Goal: Transaction & Acquisition: Book appointment/travel/reservation

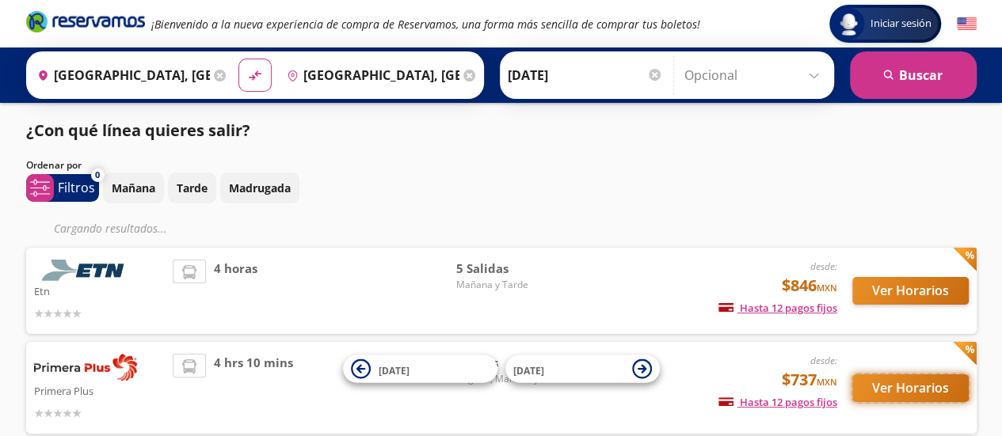
click at [926, 394] on button "Ver Horarios" at bounding box center [910, 389] width 116 height 28
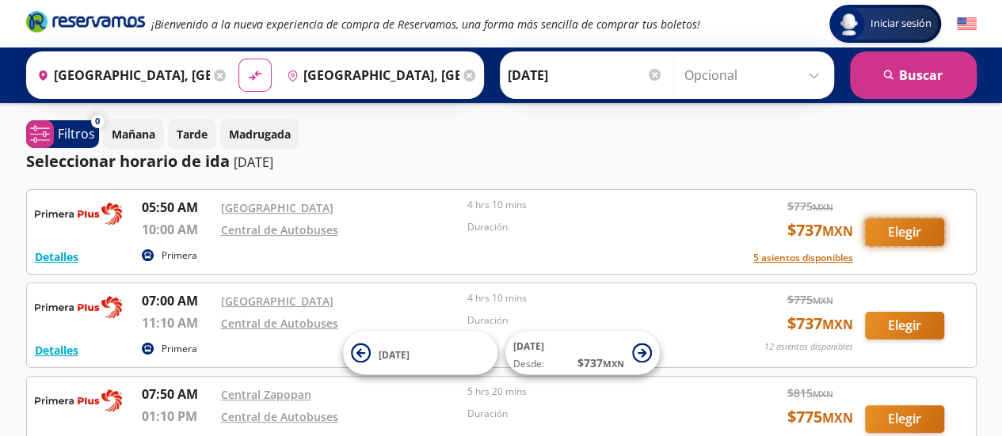
click at [925, 219] on button "Elegir" at bounding box center [904, 233] width 79 height 28
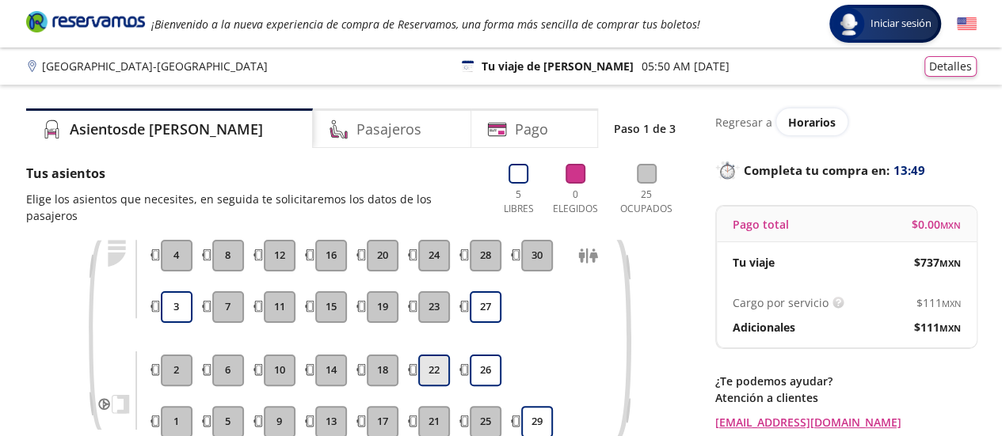
click at [434, 364] on button "22" at bounding box center [434, 371] width 32 height 32
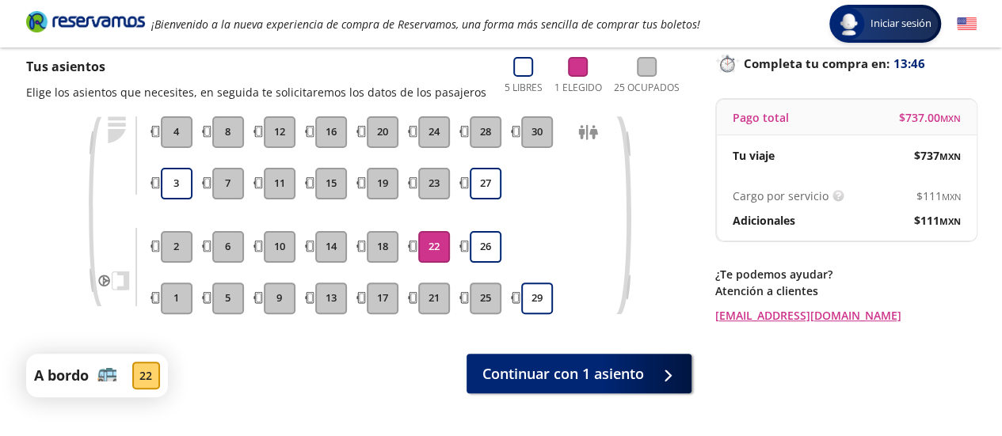
scroll to position [108, 0]
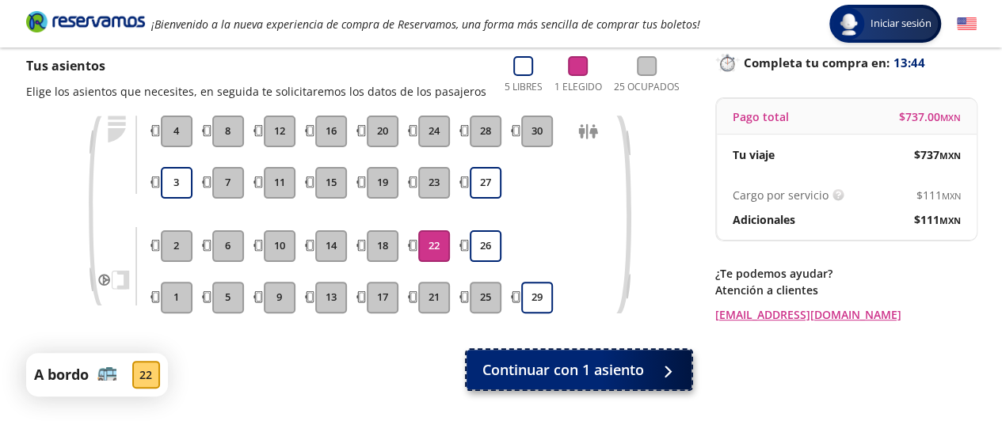
click at [591, 365] on span "Continuar con 1 asiento" at bounding box center [563, 370] width 162 height 21
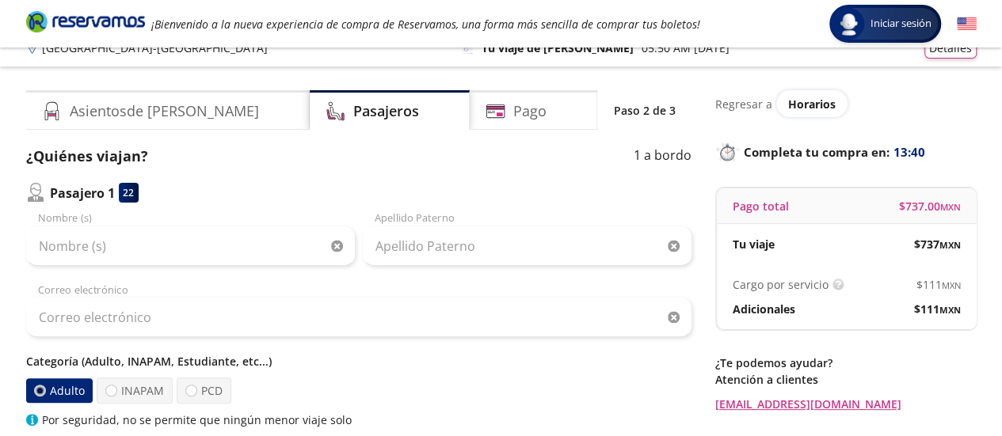
scroll to position [14, 0]
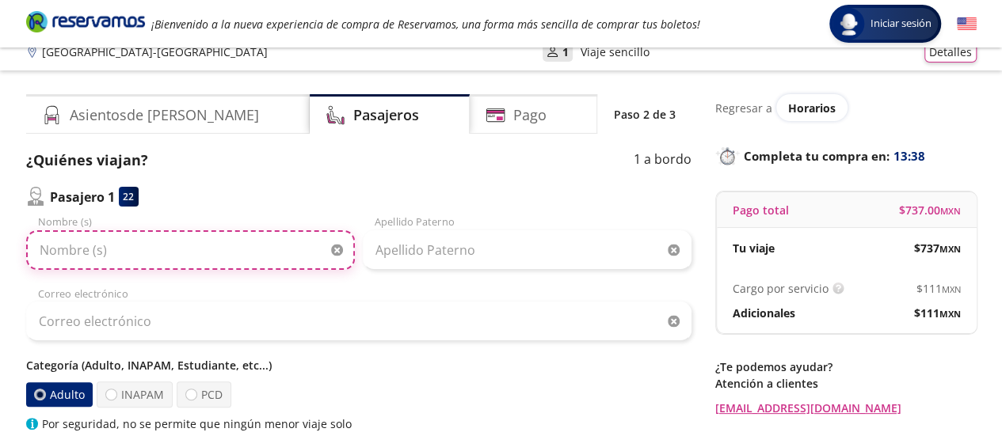
click at [306, 238] on input "Nombre (s)" at bounding box center [190, 250] width 329 height 40
type input "c"
type input "CHIAHAO"
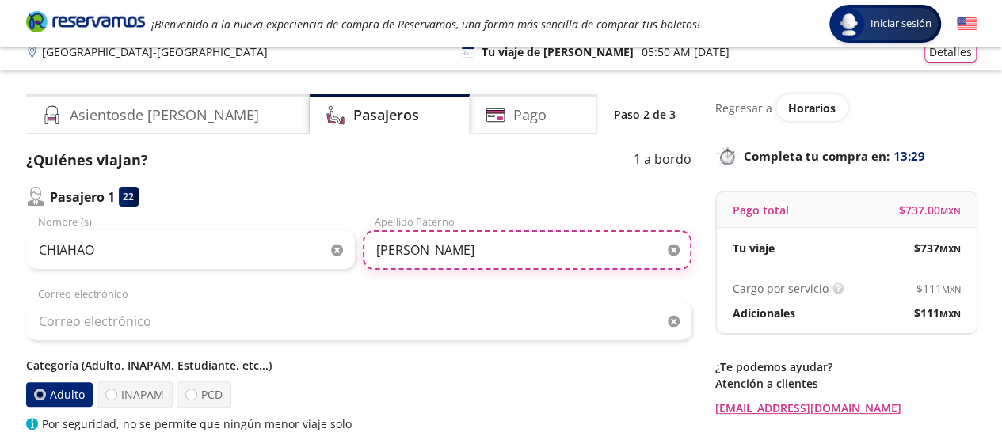
type input "[PERSON_NAME]"
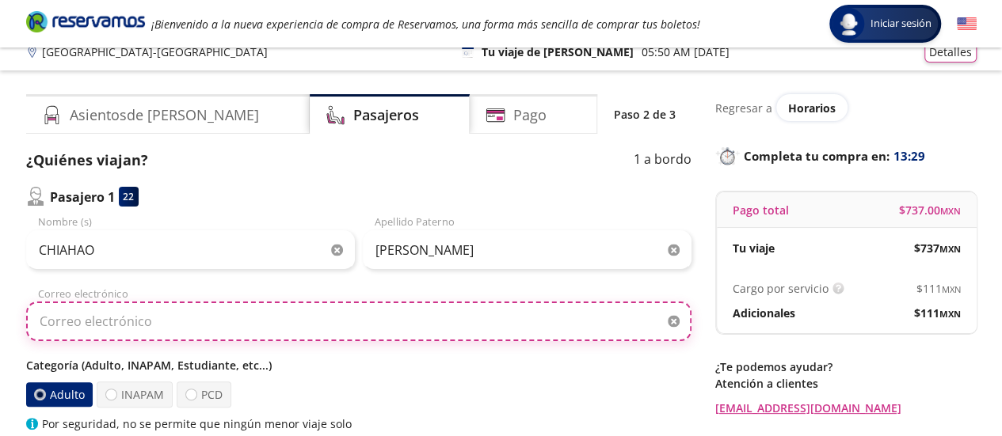
click at [259, 319] on input "Correo electrónico" at bounding box center [358, 322] width 665 height 40
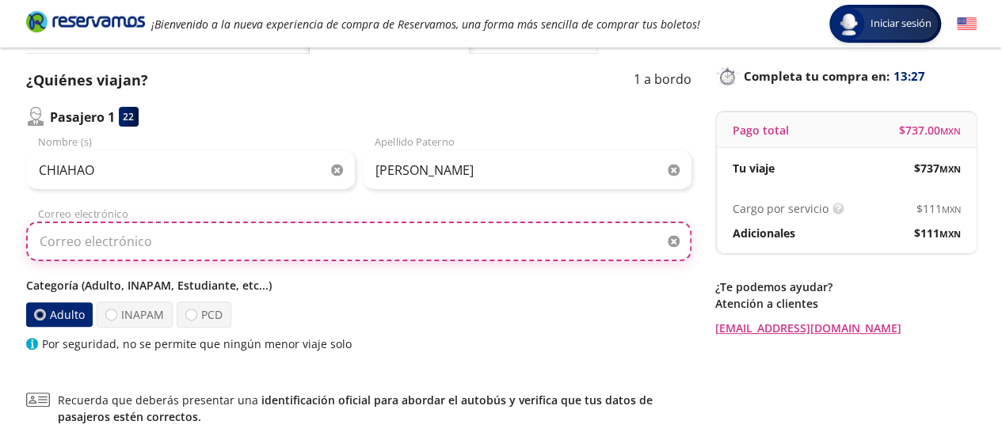
scroll to position [101, 0]
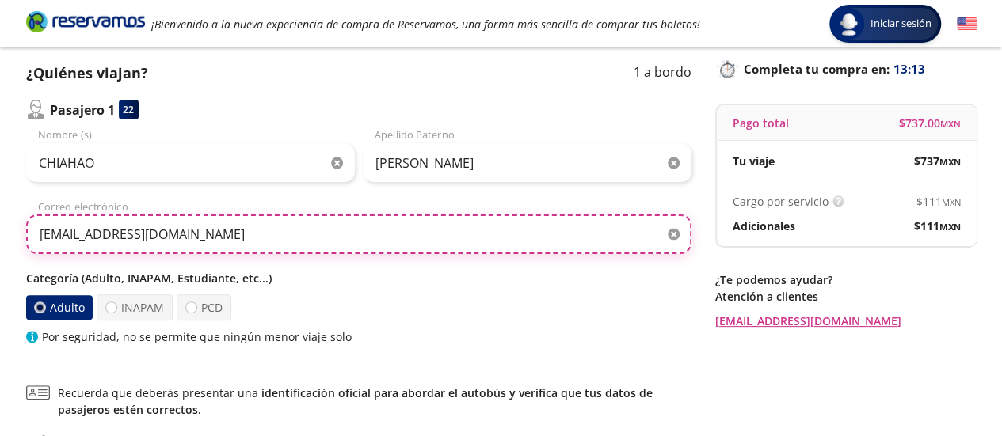
type input "[EMAIL_ADDRESS][DOMAIN_NAME]"
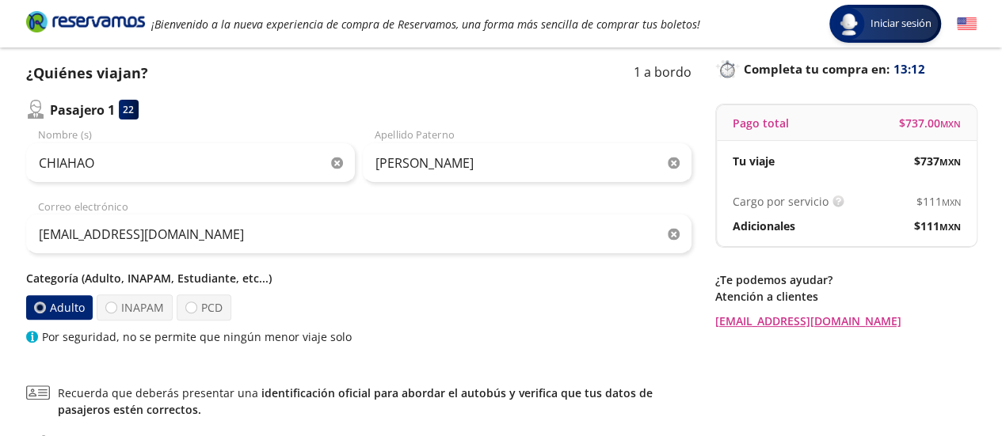
click at [440, 287] on div "Categoría (Adulto, INAPAM, Estudiante, etc...) Adulto INAPAM PCD Por seguridad,…" at bounding box center [358, 307] width 665 height 75
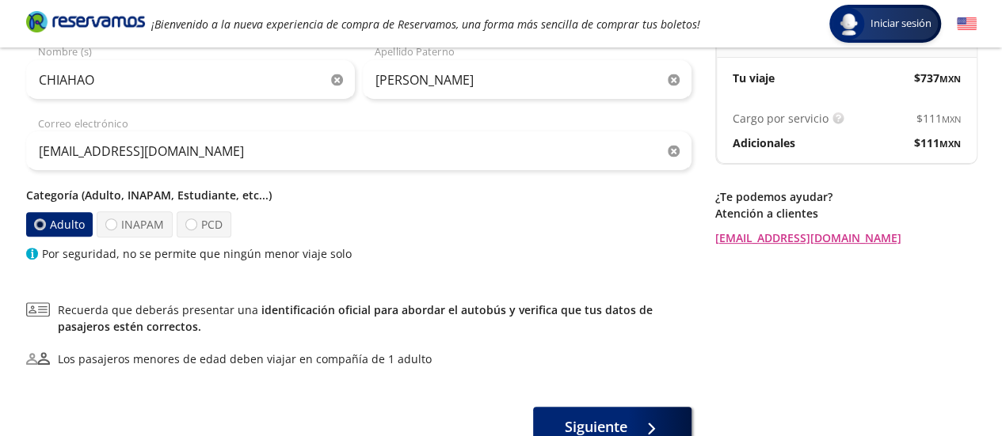
scroll to position [185, 0]
click at [567, 306] on link "identificación oficial para abordar el autobús y verifica que tus datos de pasa…" at bounding box center [355, 318] width 595 height 32
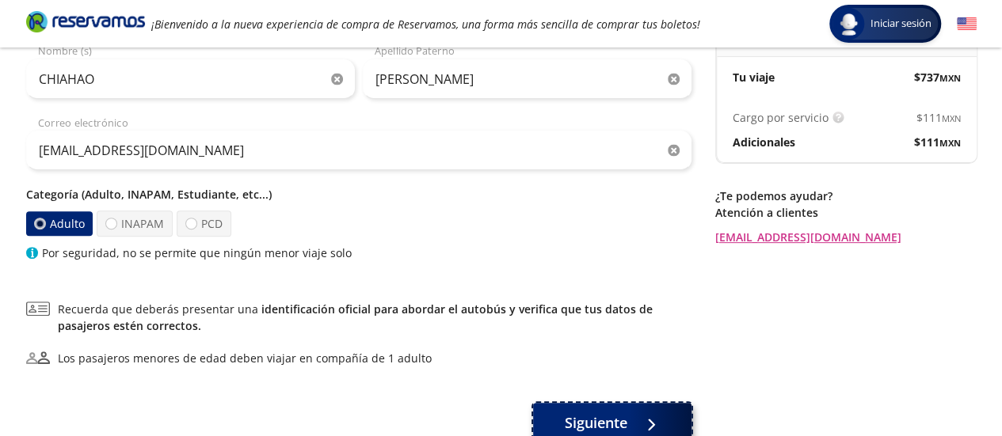
click at [583, 417] on span "Siguiente" at bounding box center [596, 423] width 63 height 21
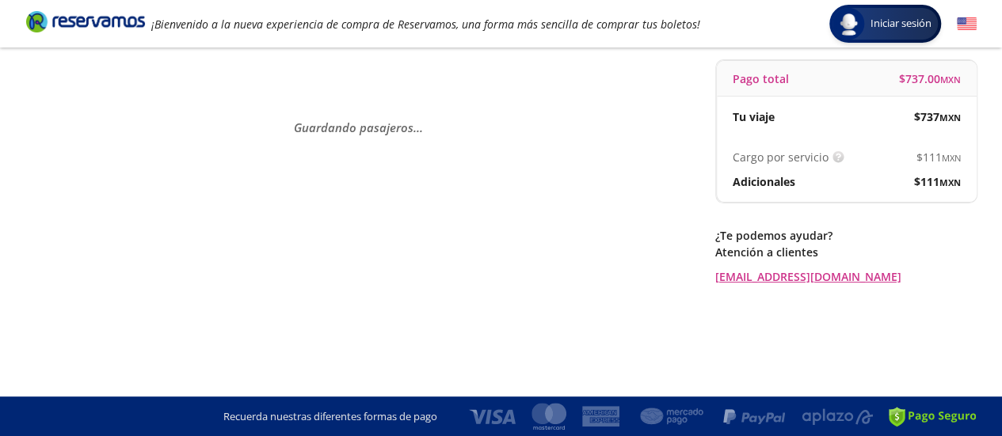
scroll to position [0, 0]
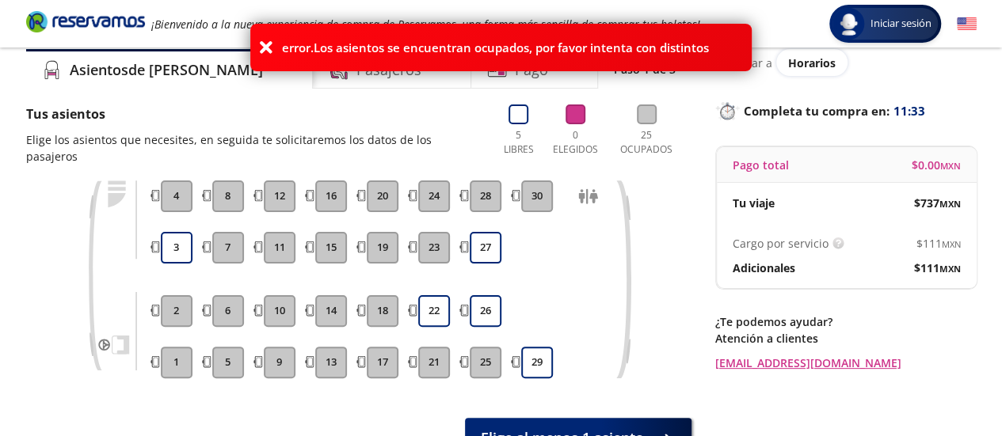
scroll to position [59, 0]
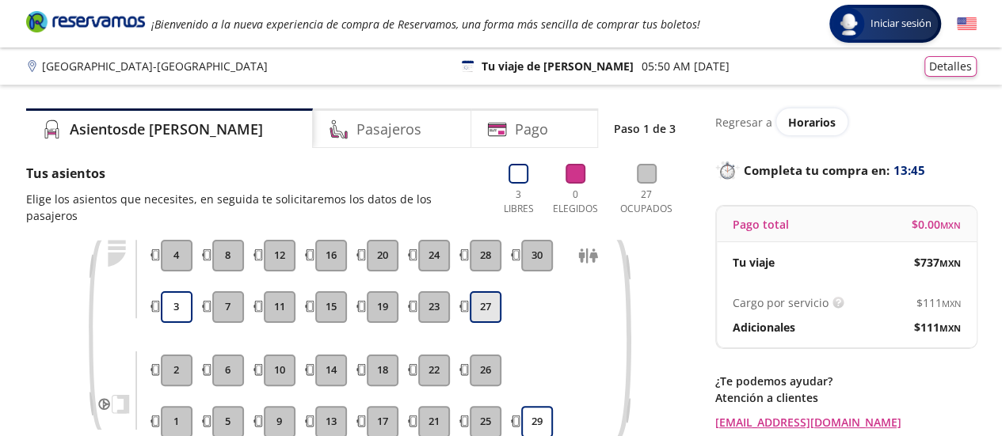
click at [481, 302] on button "27" at bounding box center [486, 307] width 32 height 32
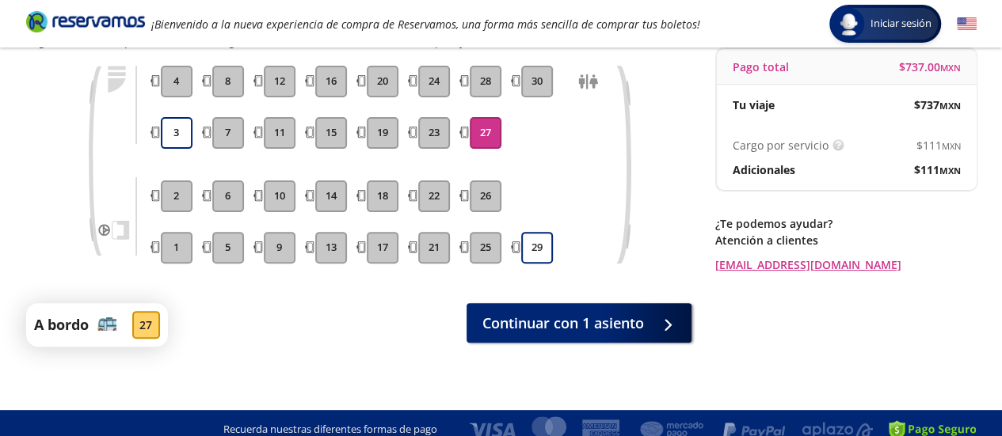
scroll to position [158, 0]
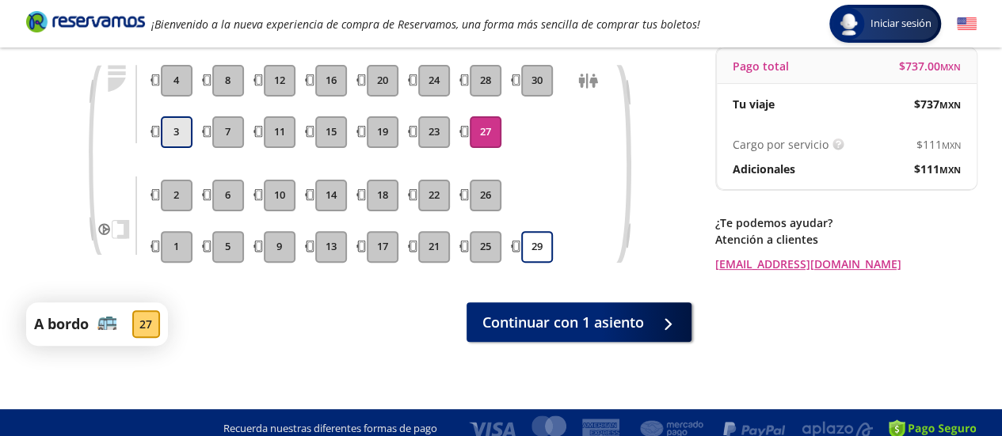
click at [177, 132] on button "3" at bounding box center [177, 132] width 32 height 32
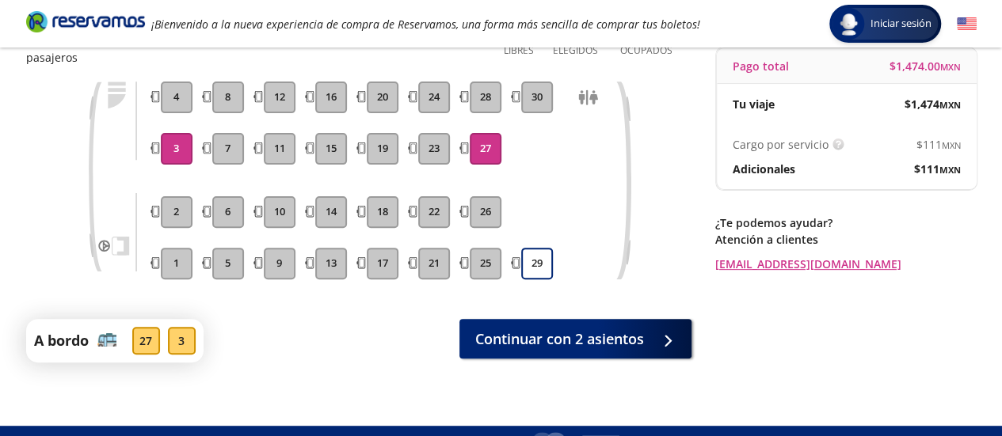
click at [491, 141] on button "27" at bounding box center [486, 149] width 32 height 32
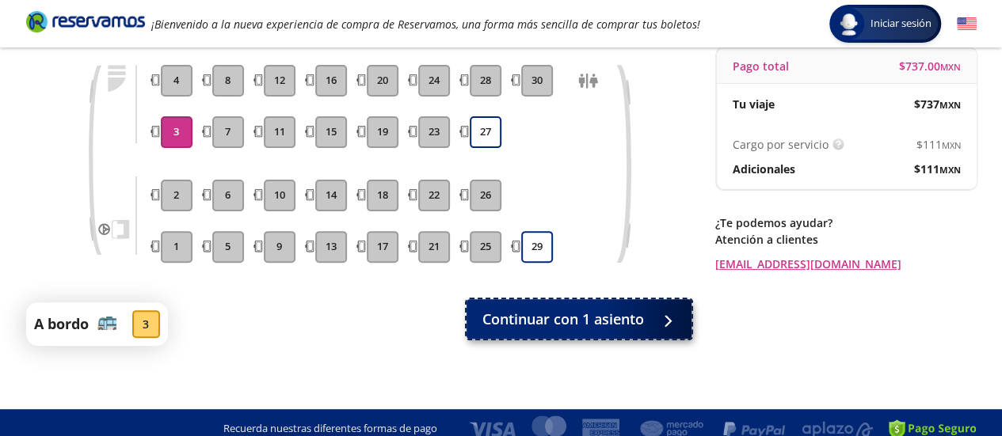
click at [623, 327] on span "Continuar con 1 asiento" at bounding box center [563, 319] width 162 height 21
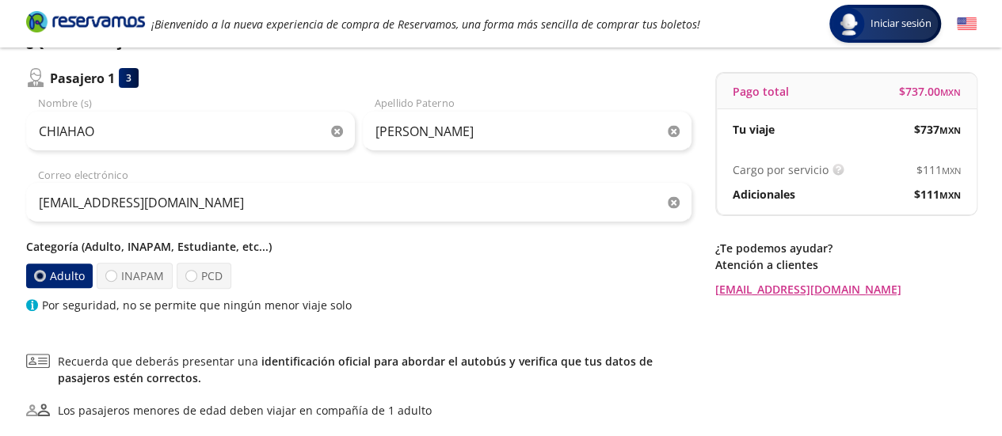
click at [623, 327] on div "¿Quiénes viajan? 1 a bordo Pasajero 1 3 CHIAHAO Nombre (s) WU Apellido [PERSON_…" at bounding box center [358, 264] width 665 height 467
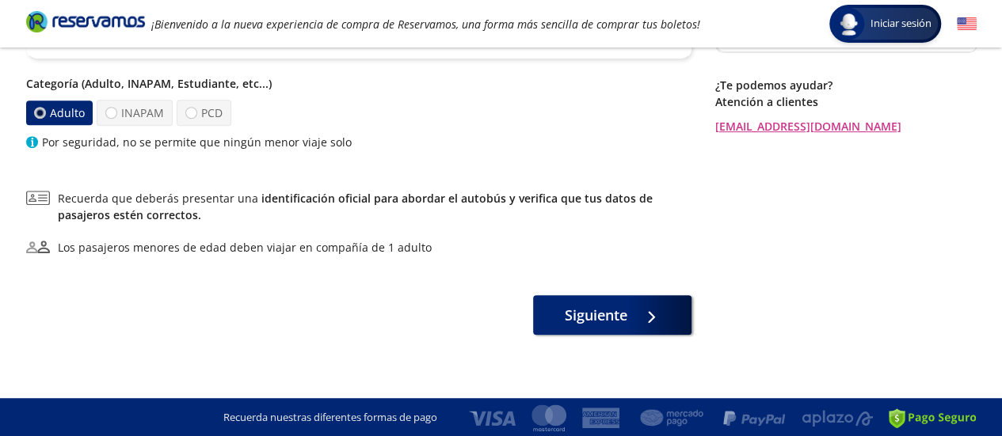
scroll to position [297, 0]
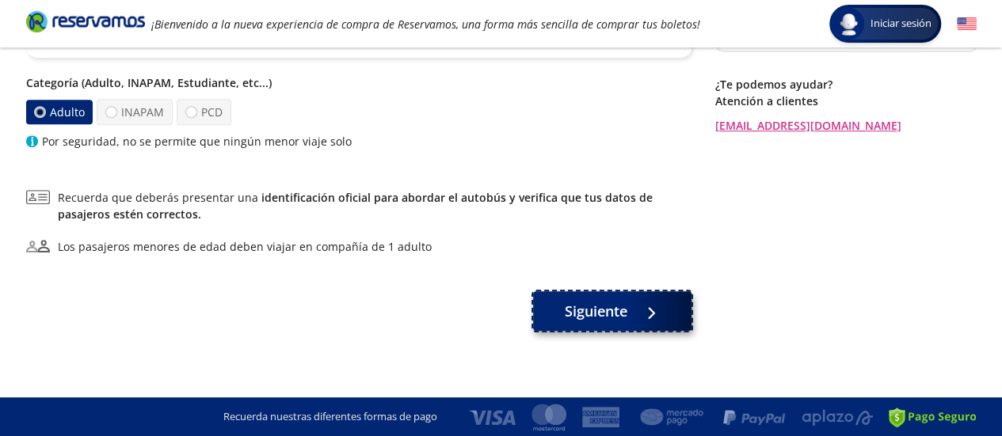
click at [638, 320] on div at bounding box center [647, 312] width 24 height 20
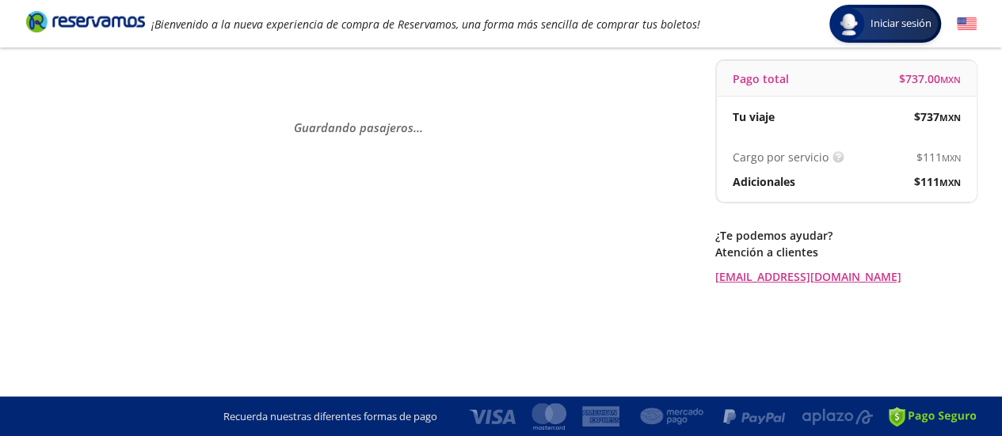
scroll to position [0, 0]
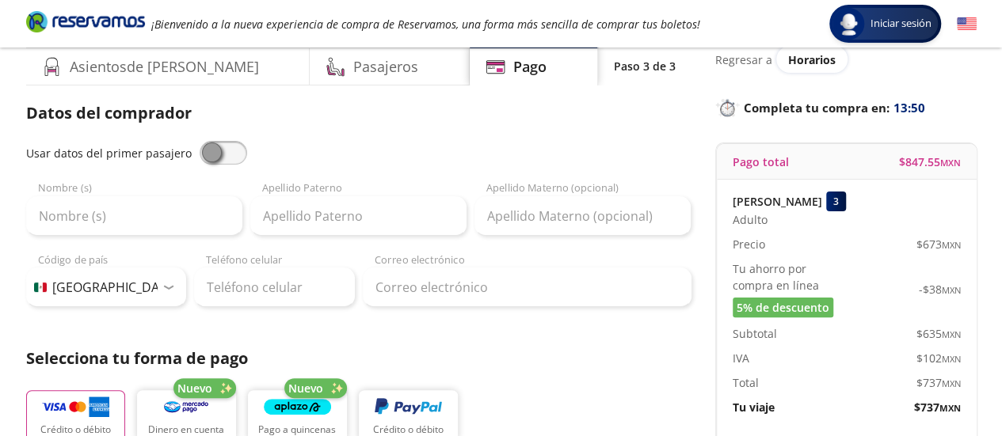
scroll to position [63, 0]
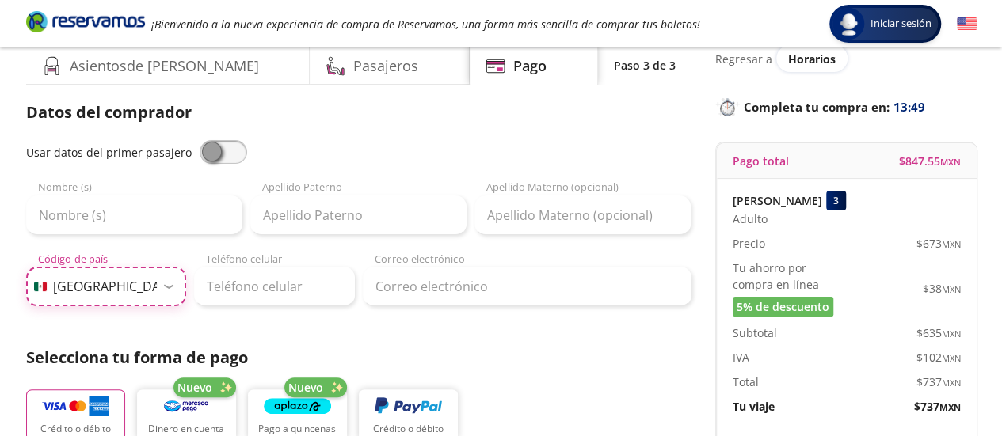
click at [120, 284] on select "Código de país [GEOGRAPHIC_DATA] +1 [GEOGRAPHIC_DATA] +52 [GEOGRAPHIC_DATA] +57…" at bounding box center [106, 287] width 161 height 40
select select "US"
click at [26, 267] on select "Código de país [GEOGRAPHIC_DATA] +1 [GEOGRAPHIC_DATA] +52 [GEOGRAPHIC_DATA] +57…" at bounding box center [106, 287] width 161 height 40
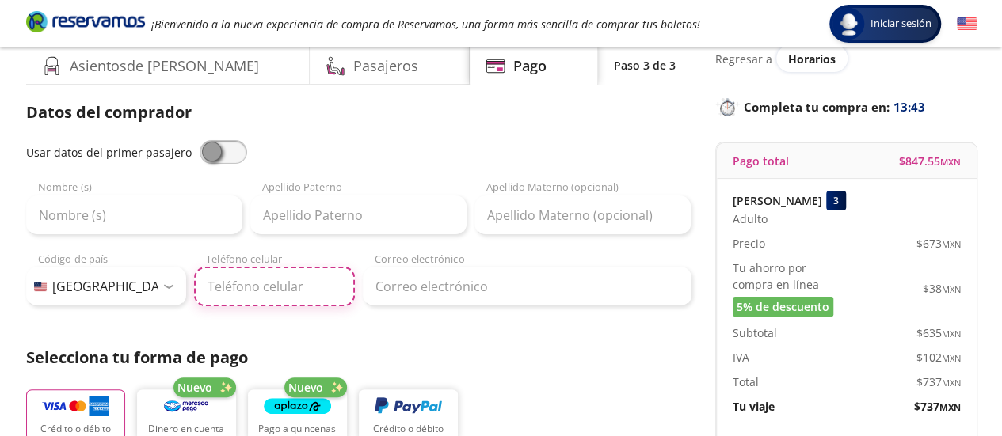
click at [302, 286] on input "Teléfono celular" at bounding box center [274, 287] width 161 height 40
type input "[PHONE_NUMBER]"
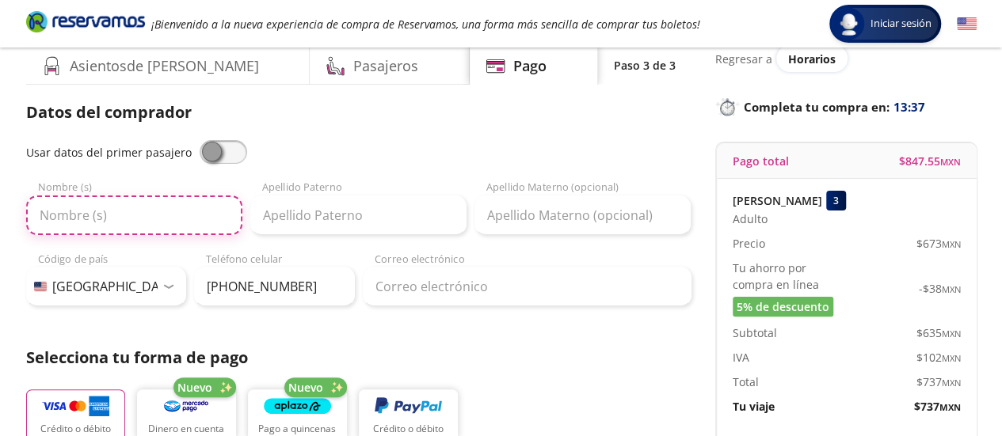
click at [165, 218] on input "Nombre (s)" at bounding box center [134, 216] width 216 height 40
type input "c"
type input "CHIAHAO"
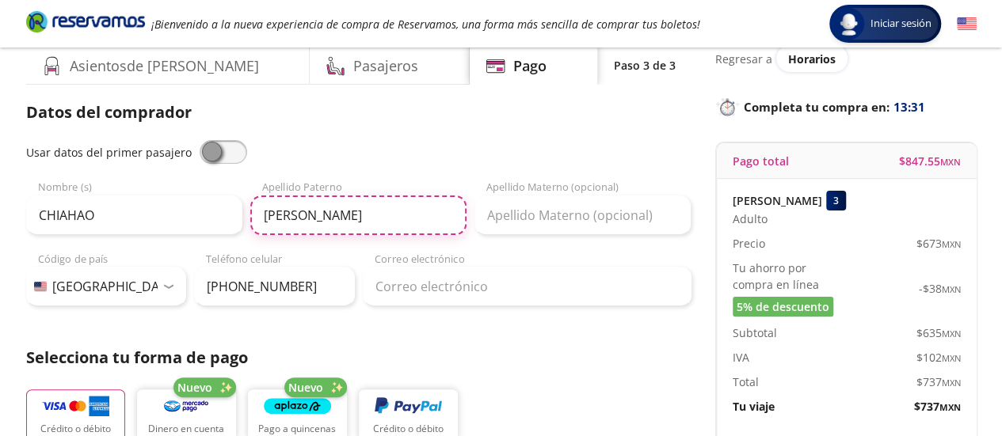
type input "[PERSON_NAME]"
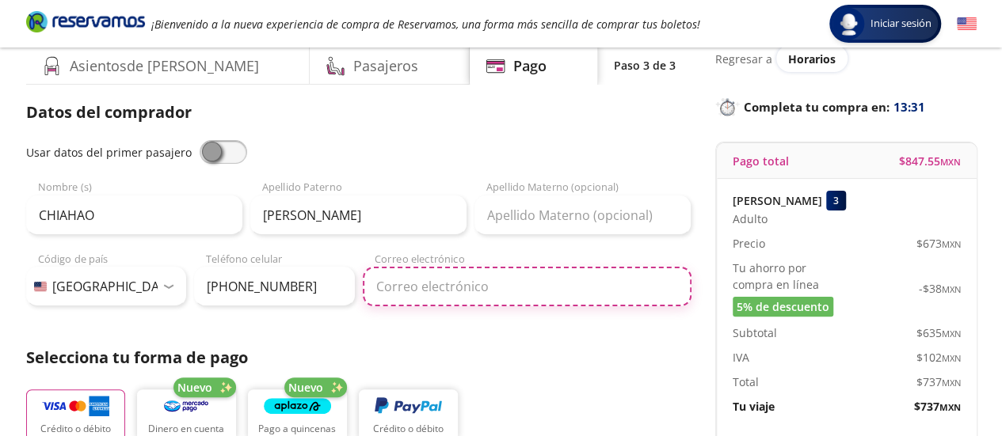
click at [518, 287] on input "Correo electrónico" at bounding box center [527, 287] width 329 height 40
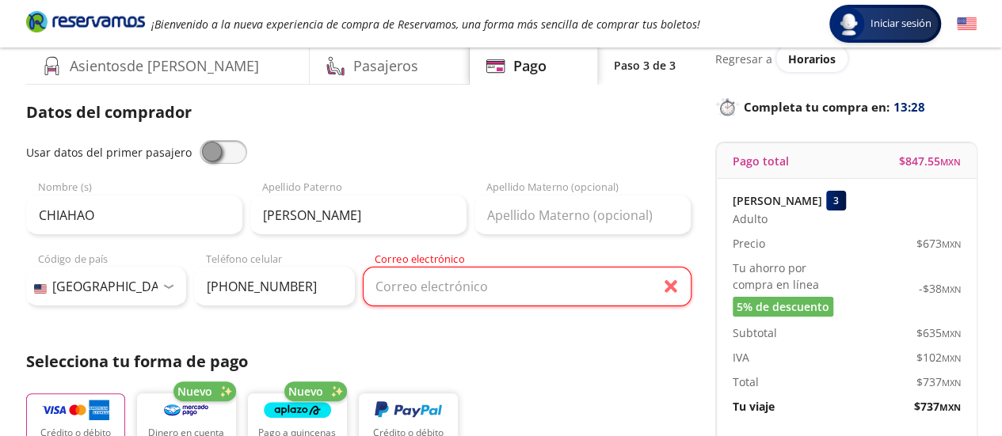
click at [579, 284] on input "Correo electrónico" at bounding box center [527, 287] width 329 height 40
type input "[EMAIL_ADDRESS][DOMAIN_NAME]"
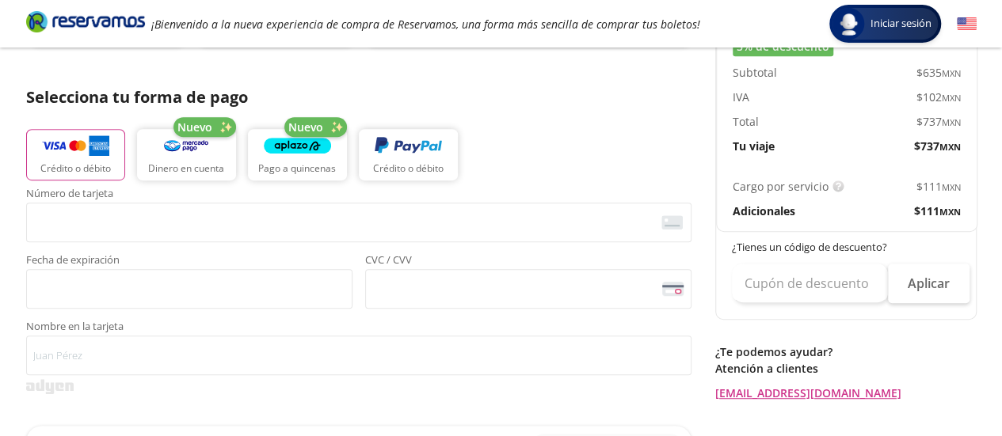
scroll to position [323, 0]
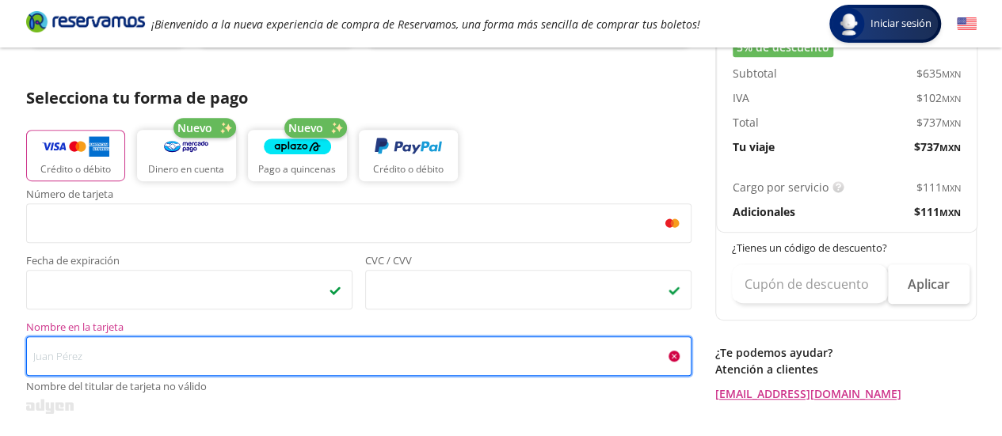
click at [222, 359] on input "Nombre en la tarjeta Nombre del titular de tarjeta no válido" at bounding box center [358, 357] width 665 height 40
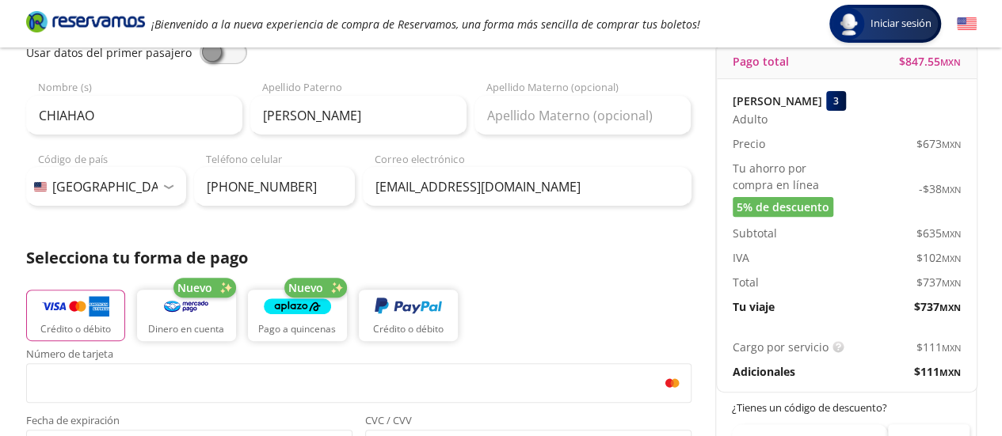
scroll to position [0, 0]
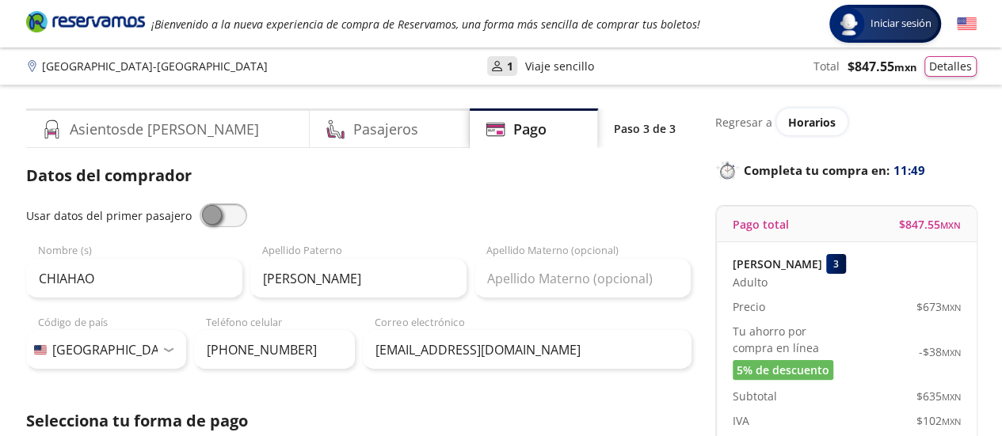
type input "[PERSON_NAME]"
